Goal: Communication & Community: Answer question/provide support

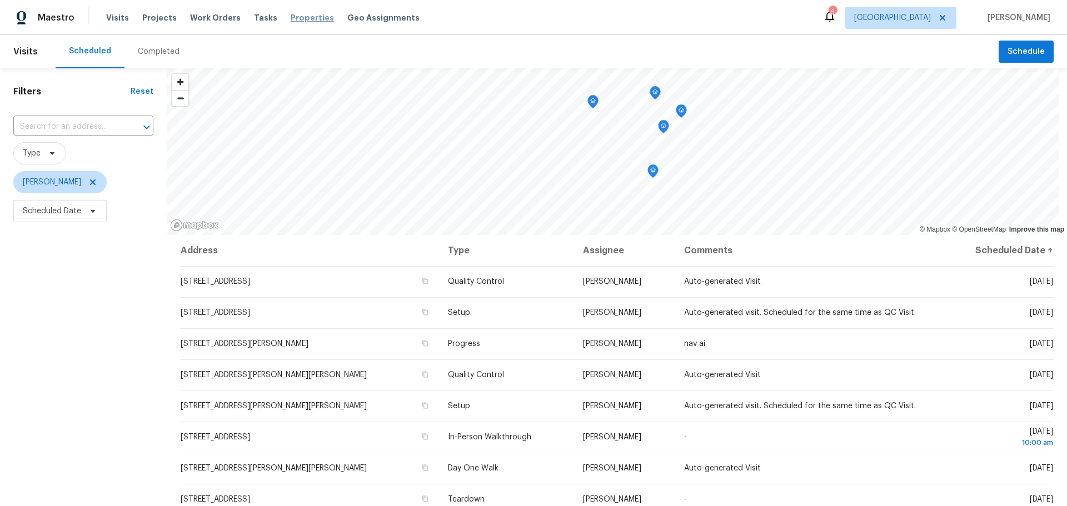
click at [291, 16] on span "Properties" at bounding box center [312, 17] width 43 height 11
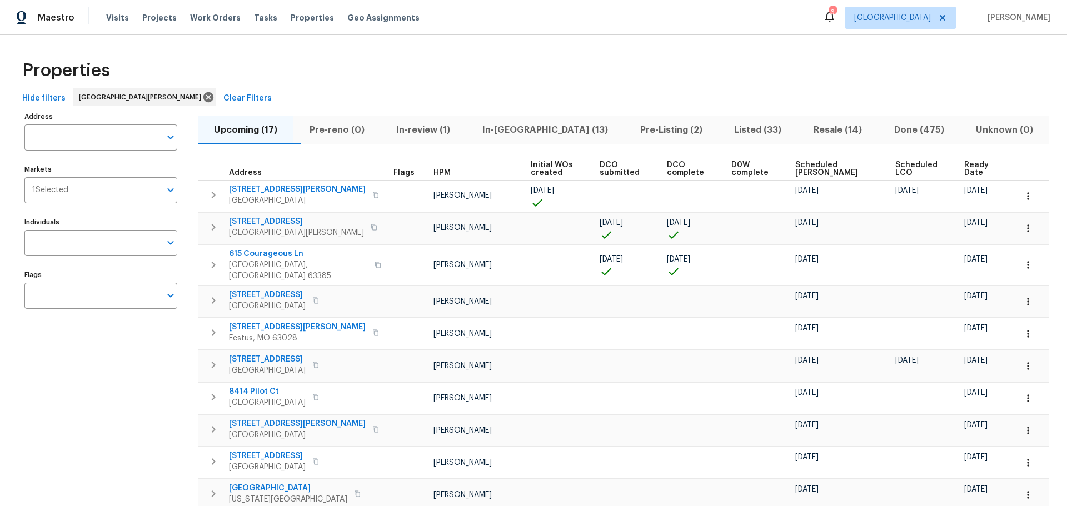
click at [451, 131] on span "In-review (1)" at bounding box center [423, 130] width 73 height 16
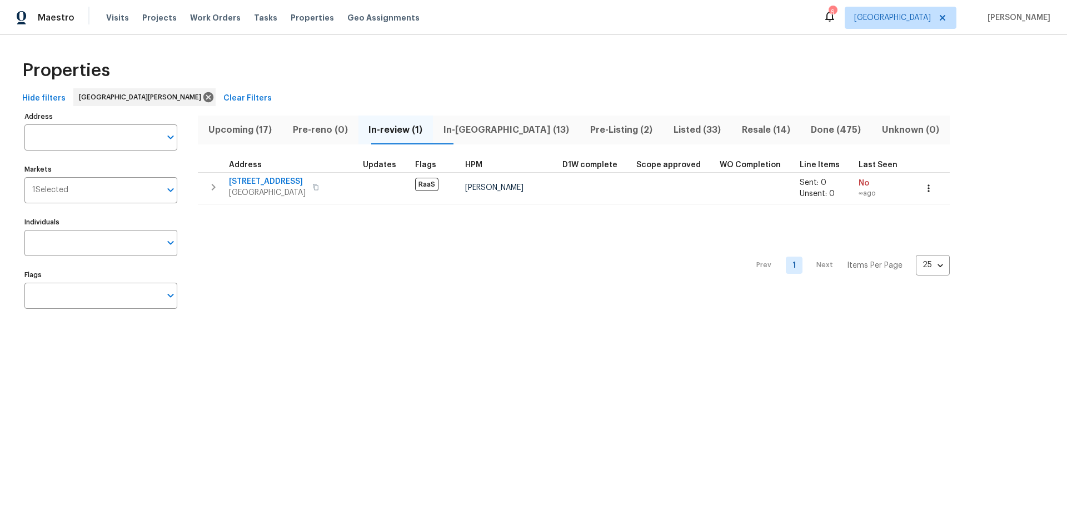
click at [499, 121] on button "In-[GEOGRAPHIC_DATA] (13)" at bounding box center [506, 130] width 147 height 29
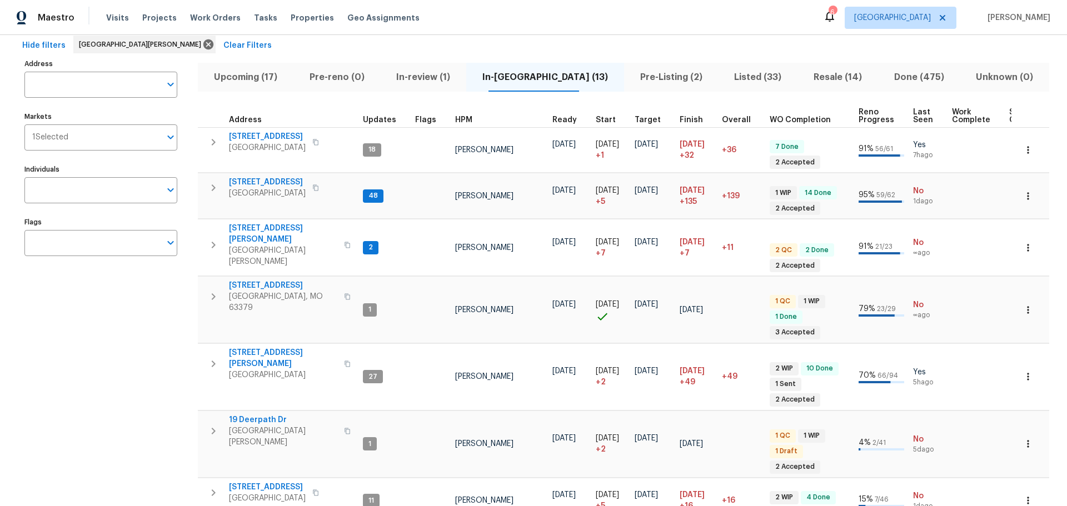
scroll to position [33, 0]
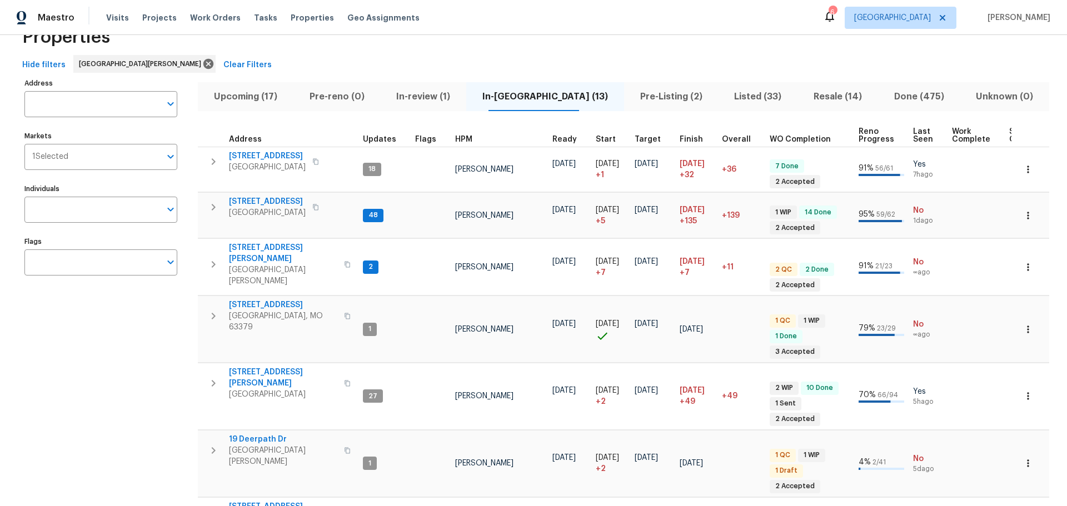
click at [724, 96] on span "Listed (33)" at bounding box center [757, 97] width 66 height 16
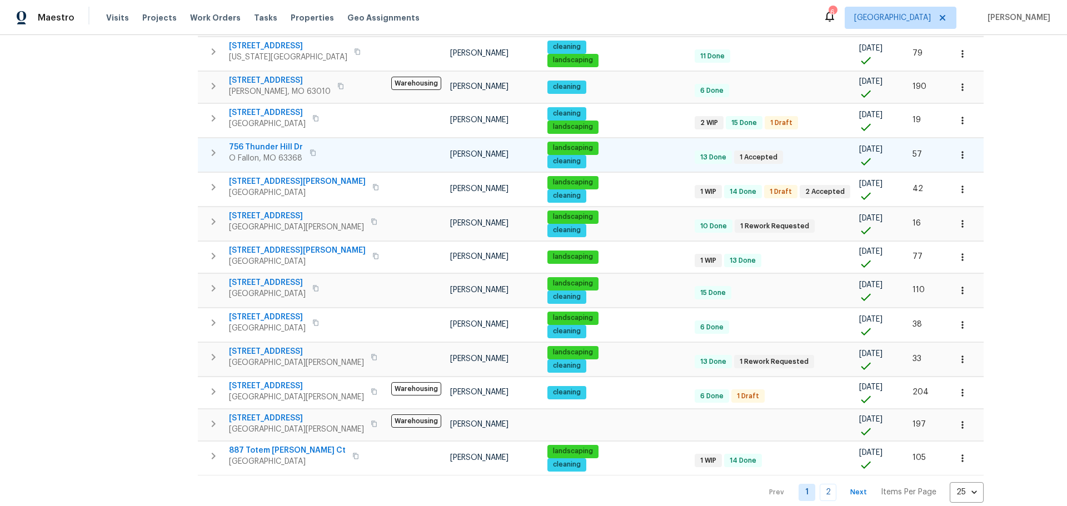
scroll to position [578, 0]
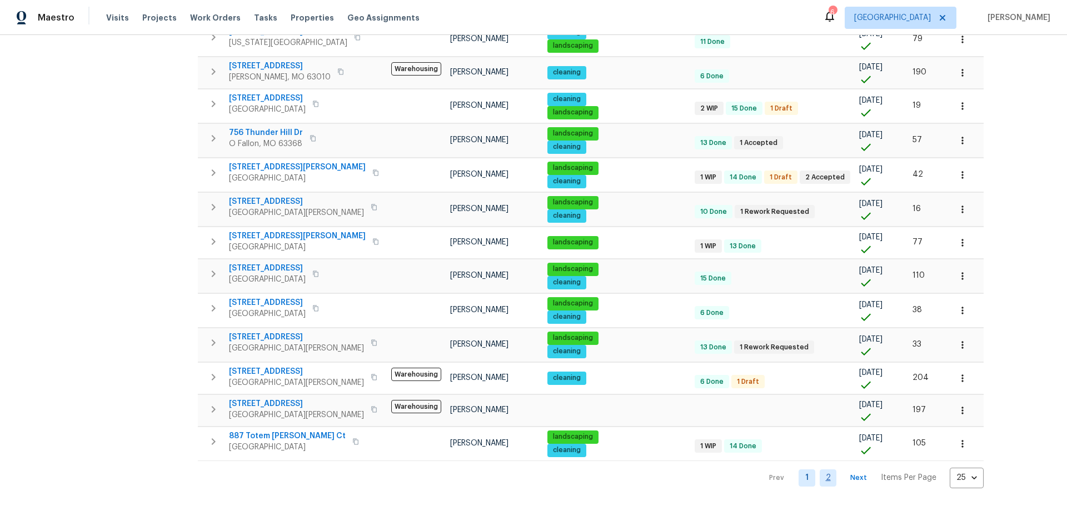
click at [820, 469] on link "2" at bounding box center [828, 477] width 17 height 17
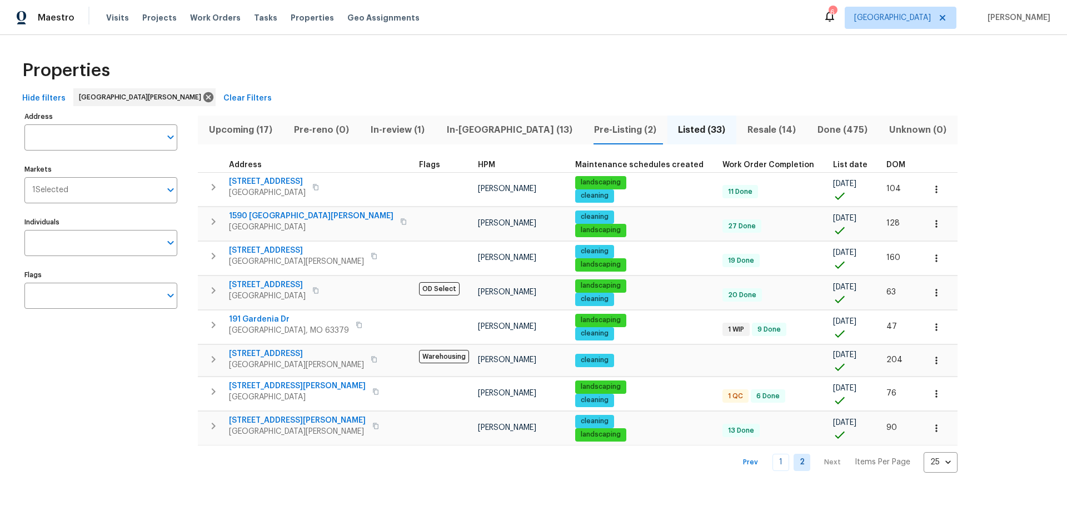
click at [589, 122] on span "Pre-Listing (2)" at bounding box center [624, 130] width 71 height 16
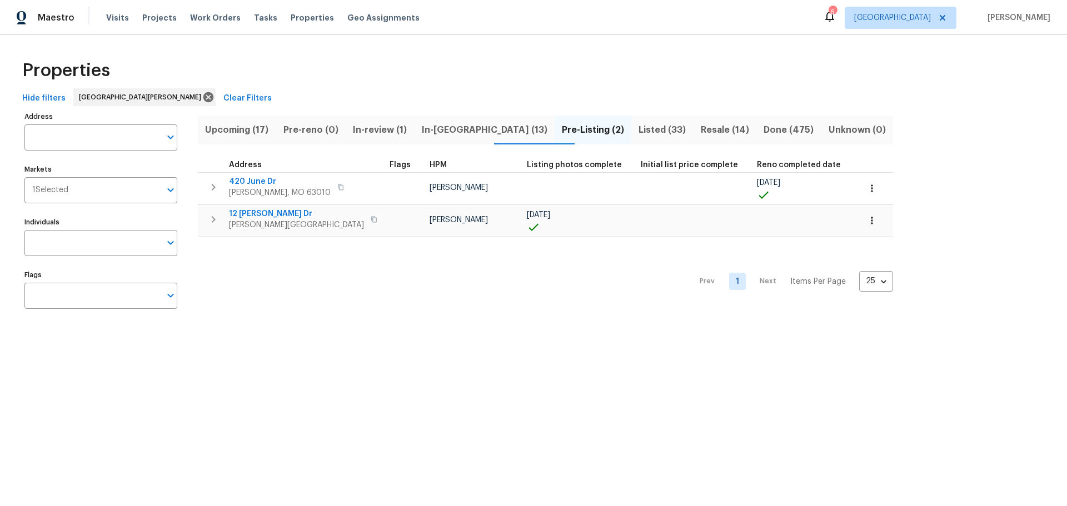
click at [451, 134] on span "In-[GEOGRAPHIC_DATA] (13)" at bounding box center [484, 130] width 127 height 16
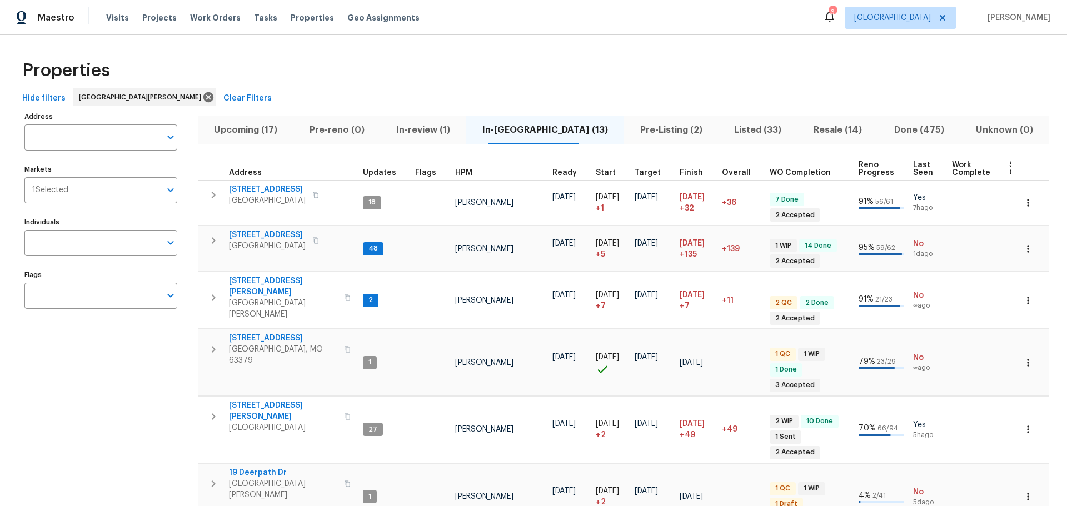
click at [91, 134] on input "Address" at bounding box center [92, 137] width 136 height 26
type input "756"
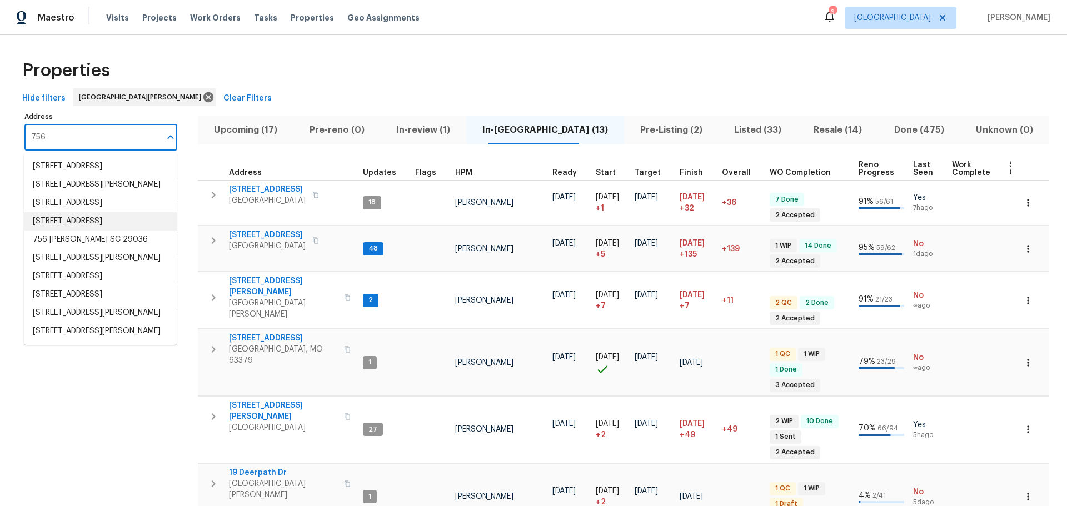
scroll to position [48, 0]
click at [112, 317] on li "[STREET_ADDRESS][PERSON_NAME]" at bounding box center [100, 313] width 153 height 18
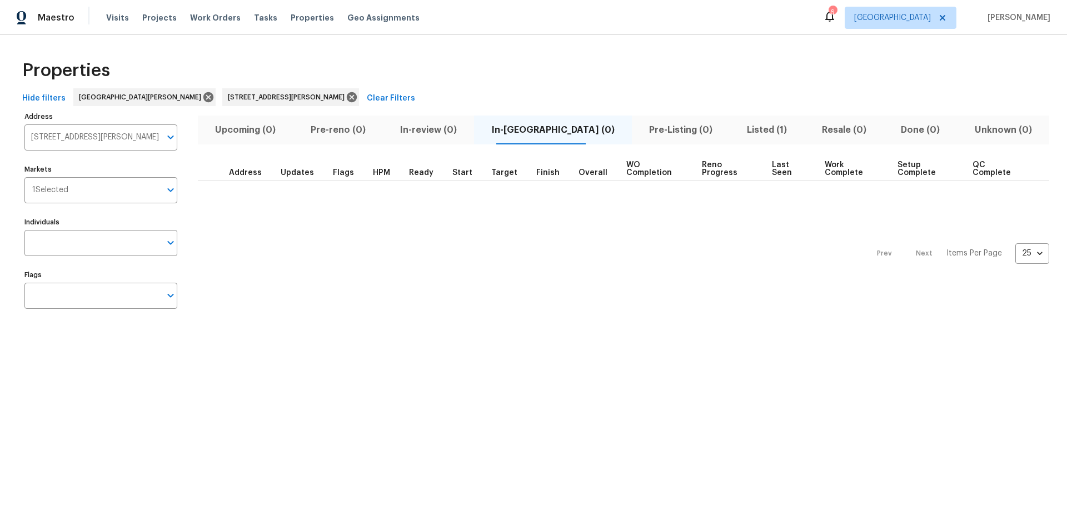
click at [747, 126] on span "Listed (1)" at bounding box center [766, 130] width 61 height 16
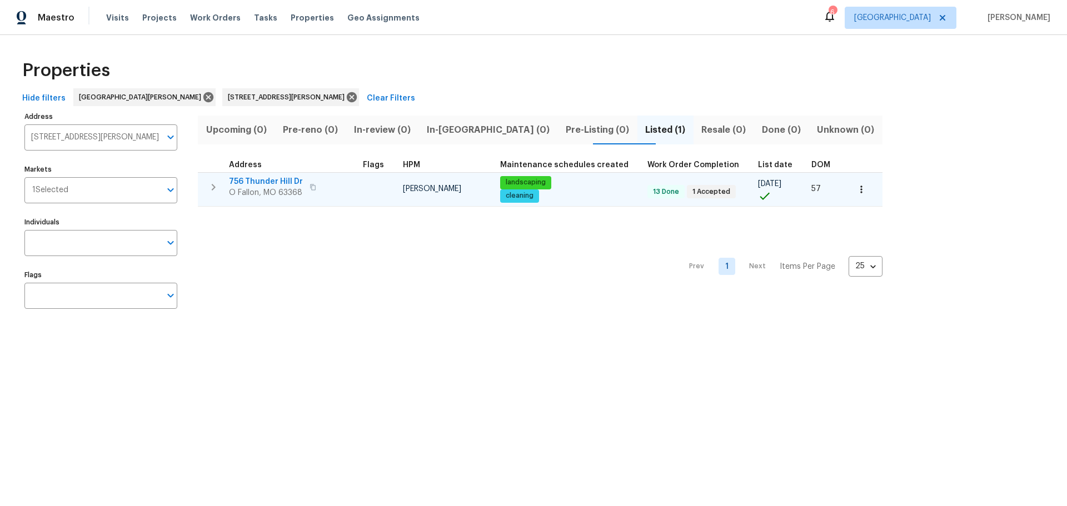
click at [283, 184] on span "756 Thunder Hill Dr" at bounding box center [266, 181] width 74 height 11
click at [271, 176] on span "756 Thunder Hill Dr" at bounding box center [266, 181] width 74 height 11
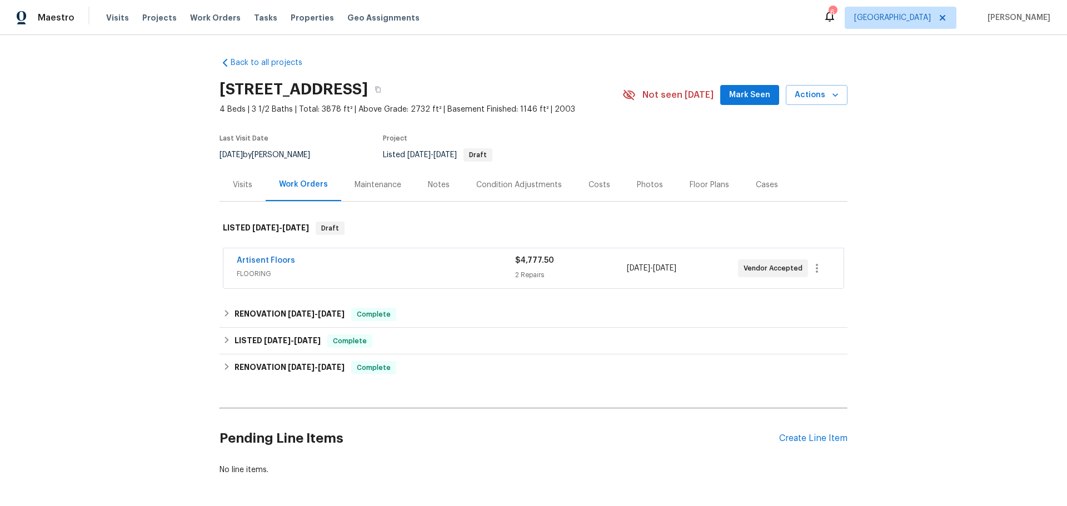
click at [434, 188] on div "Notes" at bounding box center [439, 184] width 22 height 11
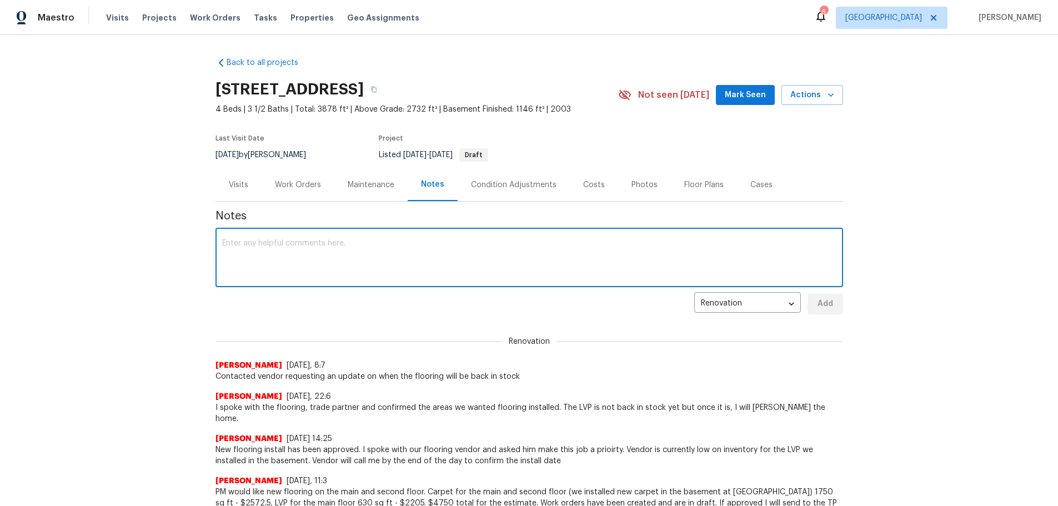
click at [399, 261] on textarea at bounding box center [529, 258] width 614 height 39
type textarea "Spoke to shaq product is delay she is looking at when this eta"
click at [832, 300] on button "Add" at bounding box center [826, 304] width 36 height 21
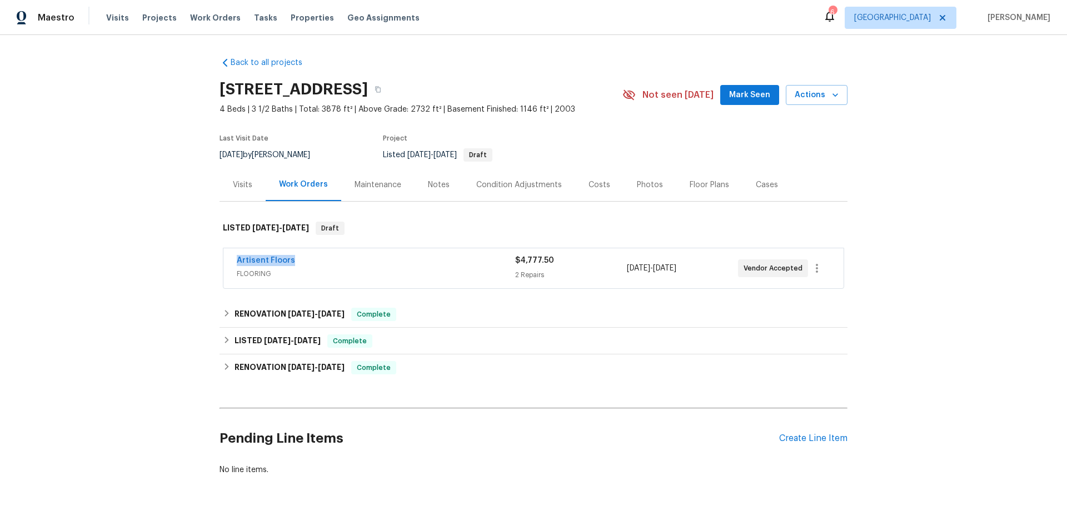
drag, startPoint x: 289, startPoint y: 259, endPoint x: 234, endPoint y: 256, distance: 55.7
click at [232, 258] on div "Artisent Floors FLOORING $4,777.50 2 Repairs 9/15/2025 - 9/18/2025 Vendor Accep…" at bounding box center [533, 268] width 620 height 40
copy link "Artisent Floors"
click at [291, 21] on span "Properties" at bounding box center [312, 17] width 43 height 11
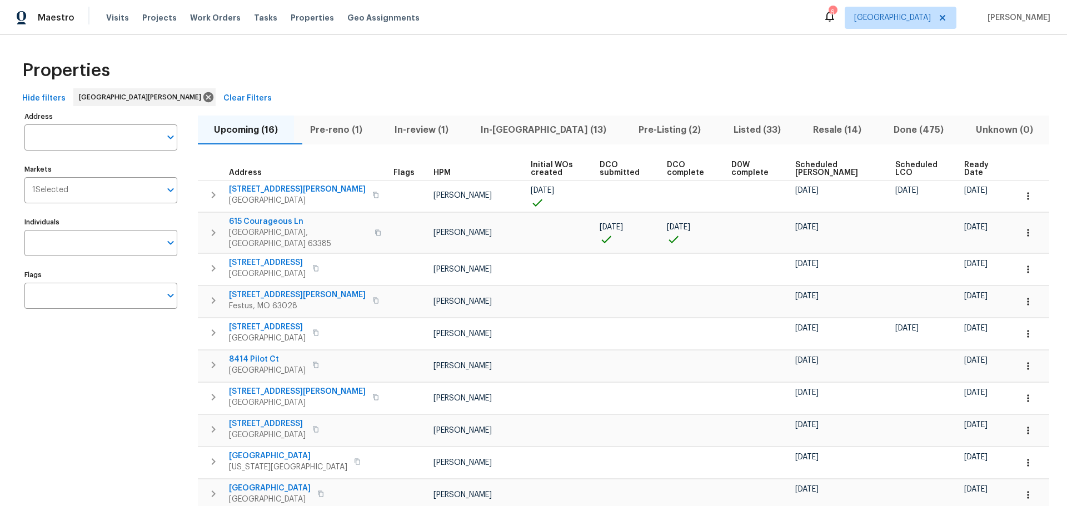
click at [552, 132] on span "In-[GEOGRAPHIC_DATA] (13)" at bounding box center [543, 130] width 144 height 16
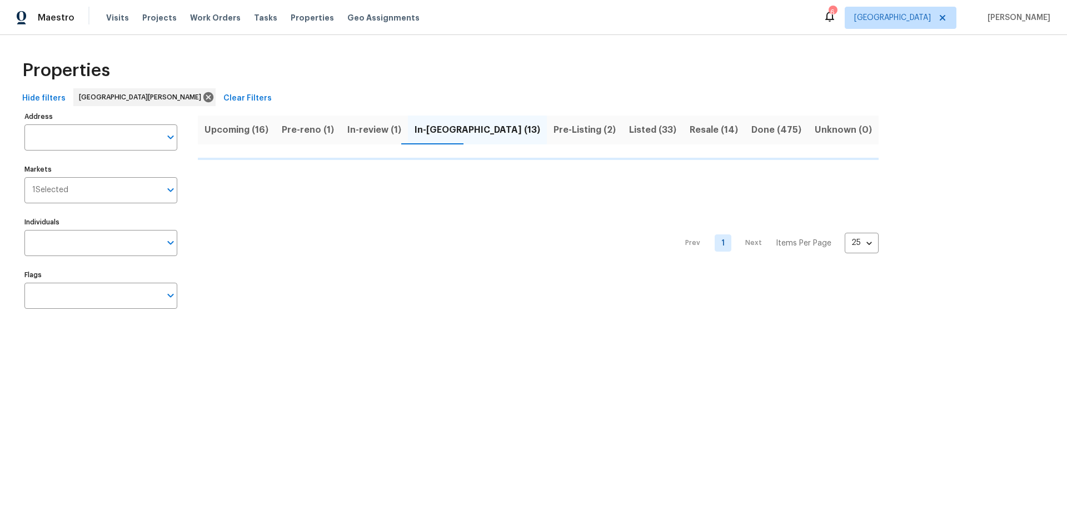
click at [315, 138] on button "Pre-reno (1)" at bounding box center [308, 130] width 66 height 29
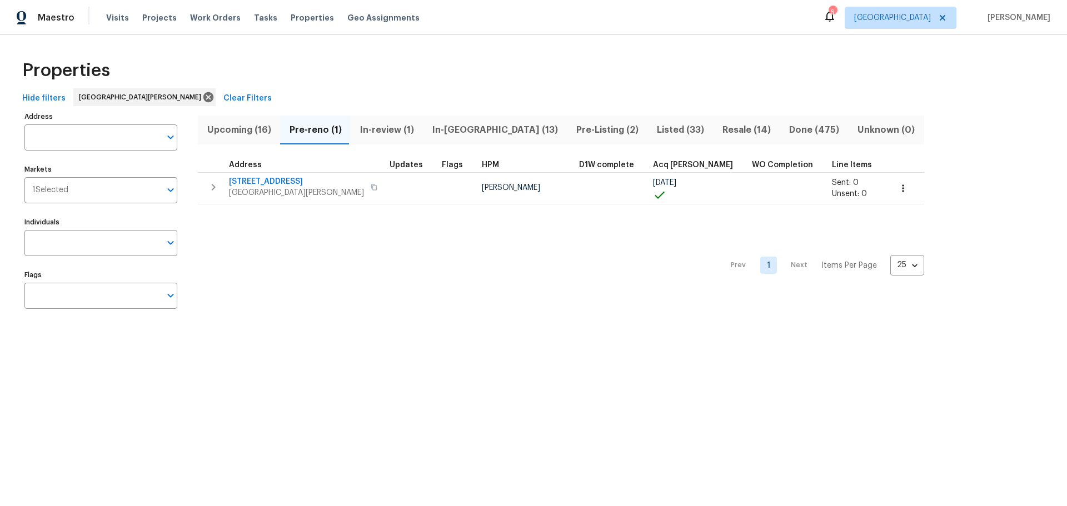
click at [573, 134] on span "Pre-Listing (2)" at bounding box center [606, 130] width 67 height 16
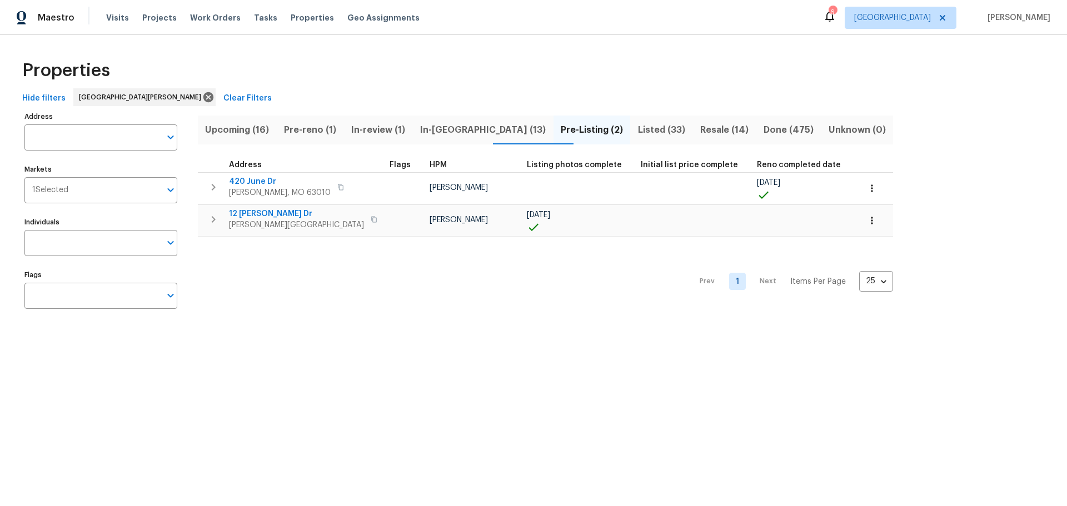
click at [466, 132] on span "In-[GEOGRAPHIC_DATA] (13)" at bounding box center [482, 130] width 127 height 16
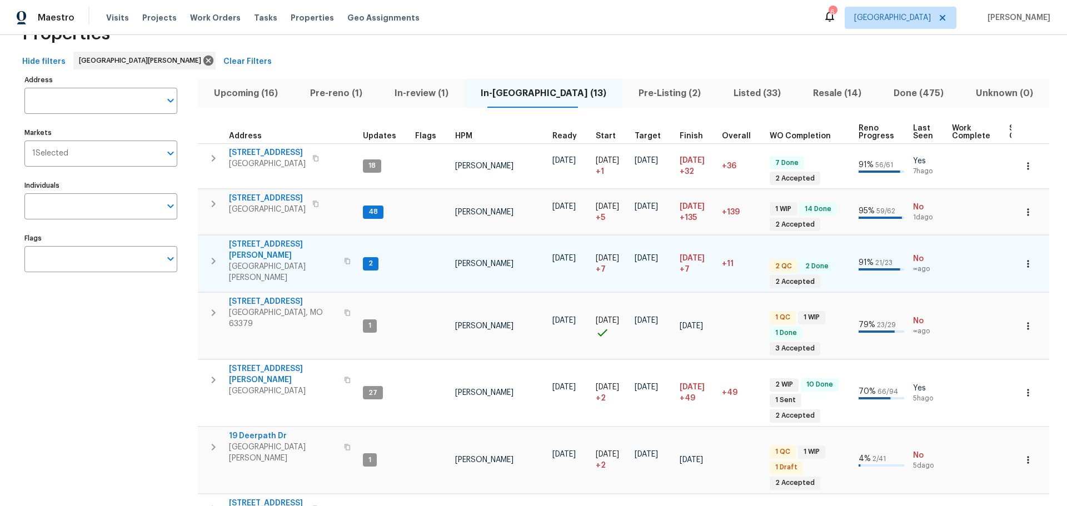
scroll to position [56, 0]
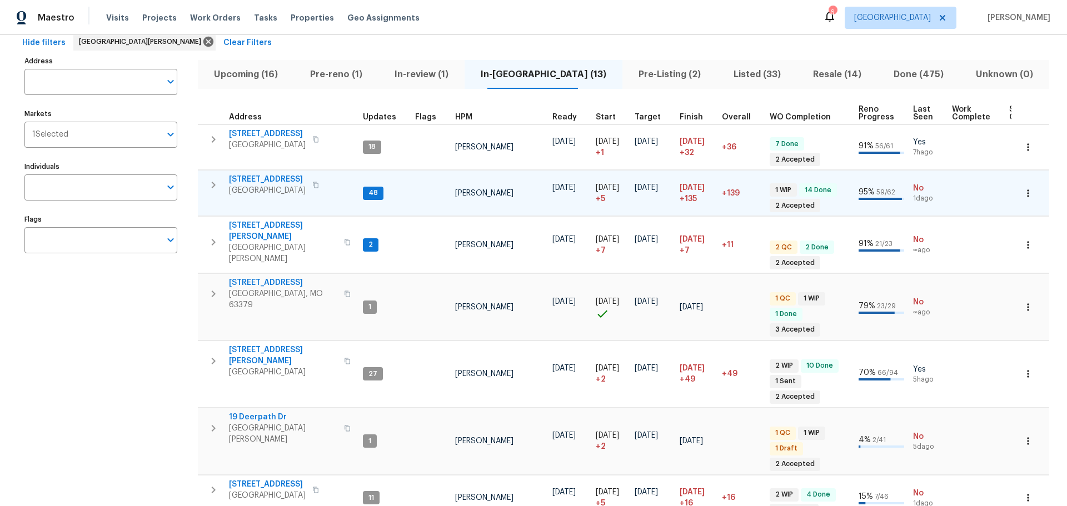
click at [269, 181] on span "[STREET_ADDRESS]" at bounding box center [267, 179] width 77 height 11
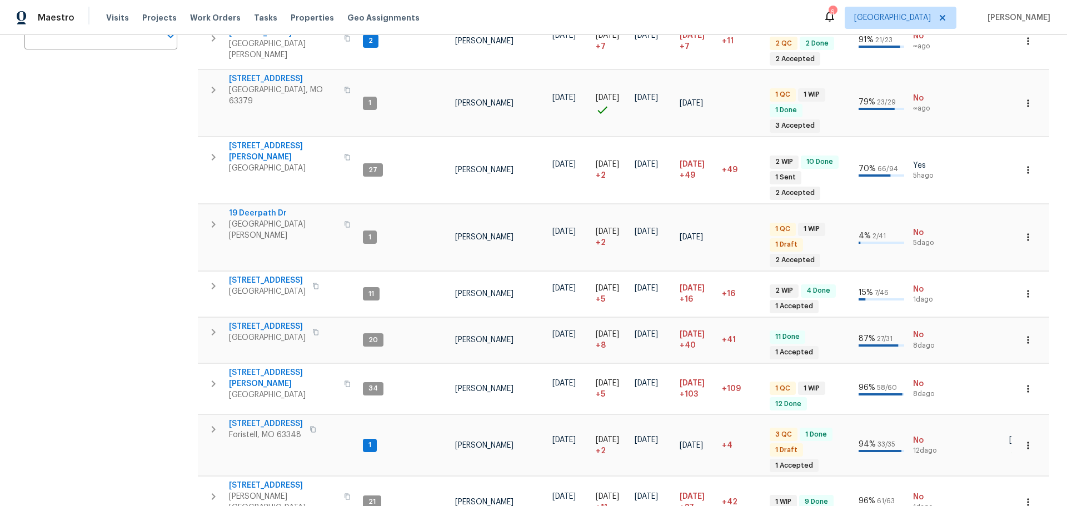
scroll to position [0, 0]
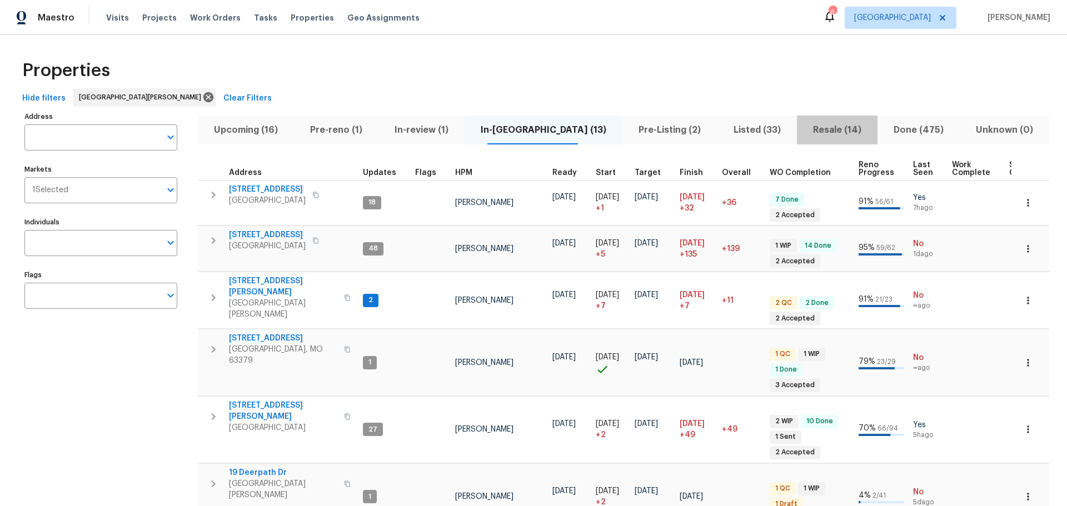
click at [803, 129] on span "Resale (14)" at bounding box center [836, 130] width 67 height 16
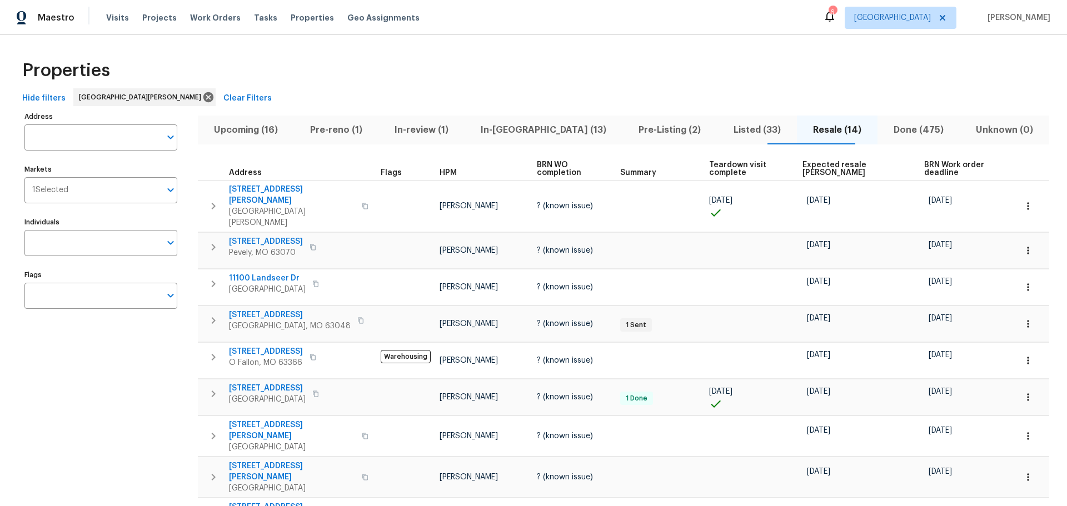
click at [821, 167] on span "Expected resale COE" at bounding box center [853, 169] width 103 height 16
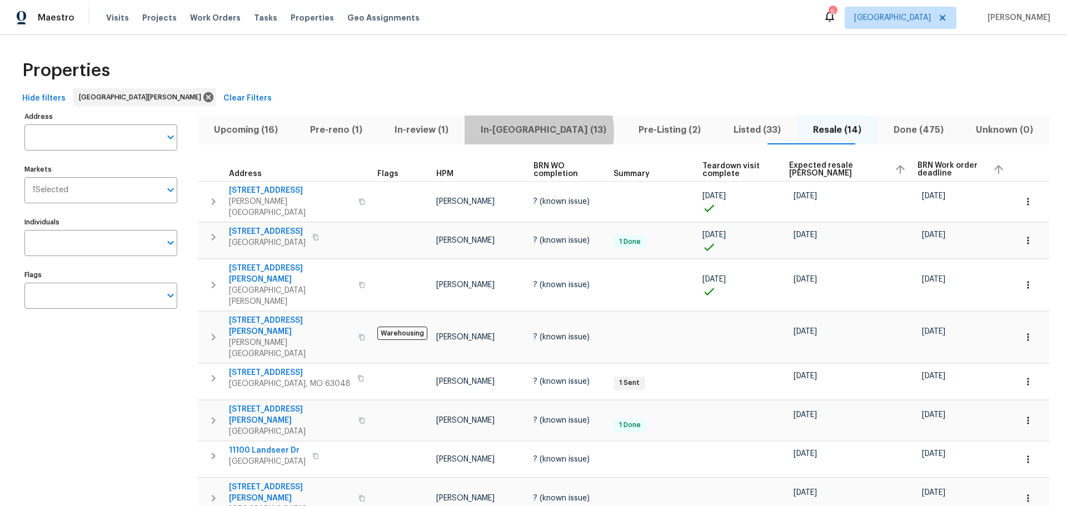
click at [561, 132] on span "In-[GEOGRAPHIC_DATA] (13)" at bounding box center [543, 130] width 144 height 16
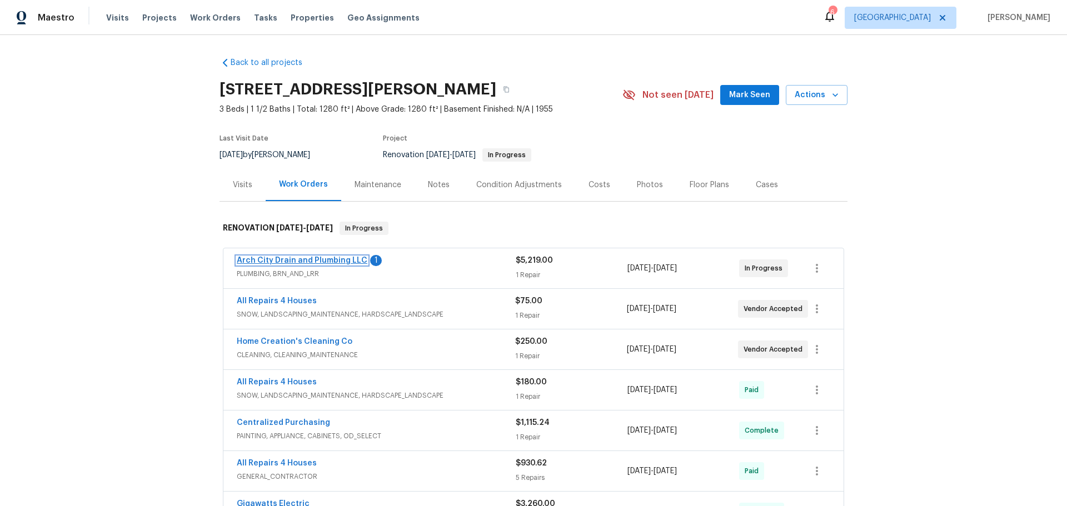
click at [324, 257] on link "Arch City Drain and Plumbing LLC" at bounding box center [302, 261] width 131 height 8
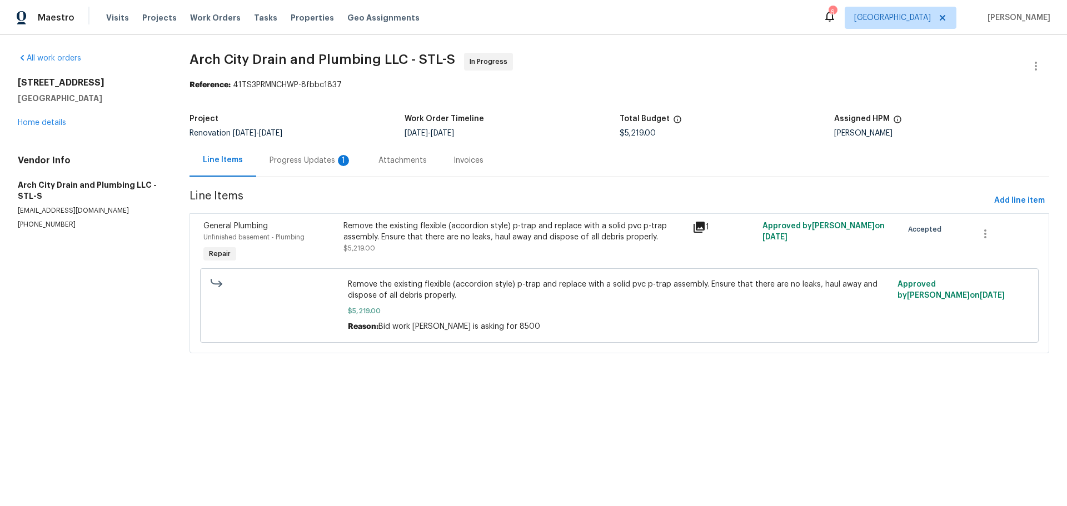
click at [312, 156] on div "Progress Updates 1" at bounding box center [310, 160] width 82 height 11
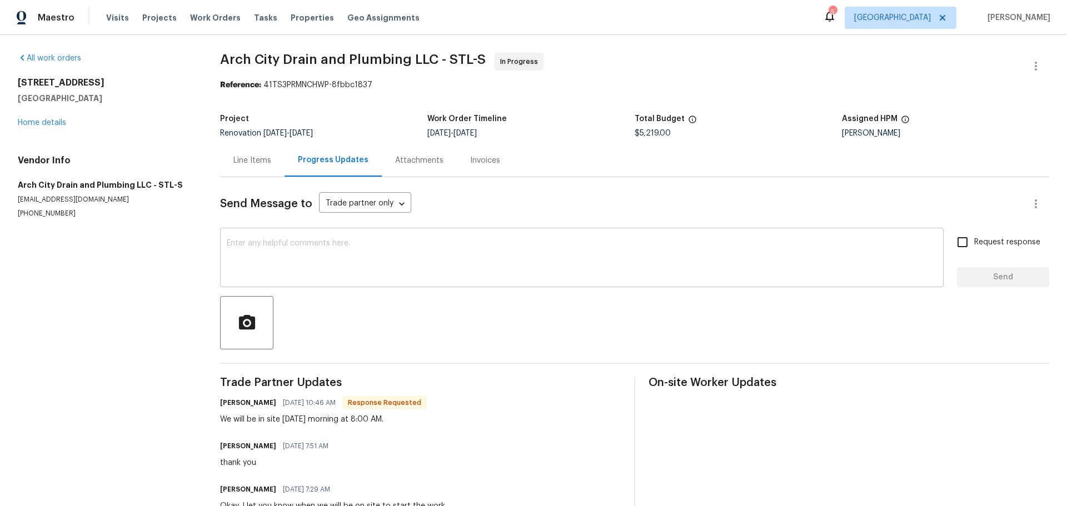
click at [318, 244] on textarea at bounding box center [582, 258] width 710 height 39
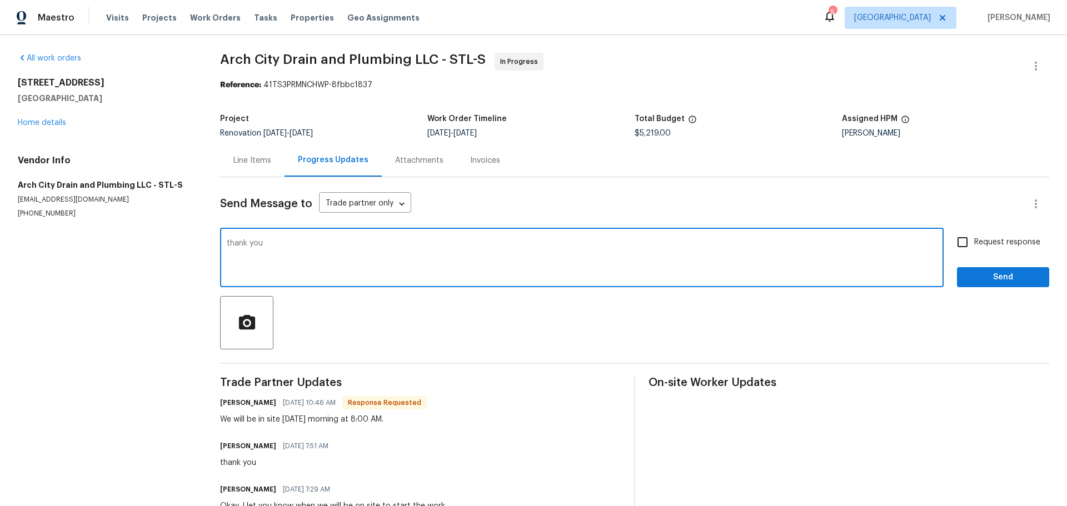
type textarea "thank you"
click at [955, 249] on input "Request response" at bounding box center [962, 242] width 23 height 23
checkbox input "true"
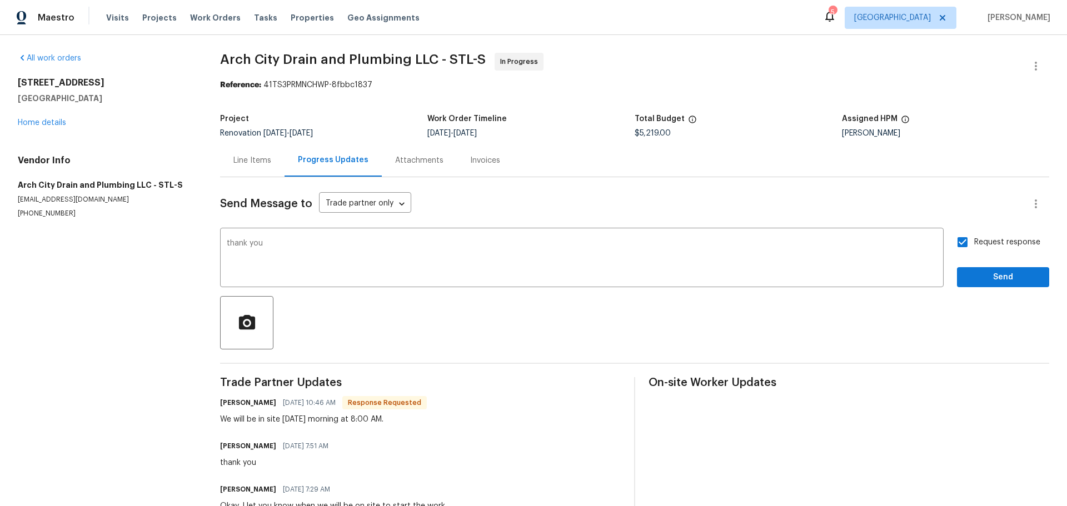
click at [966, 282] on span "Send" at bounding box center [1003, 278] width 74 height 14
